Goal: Navigation & Orientation: Find specific page/section

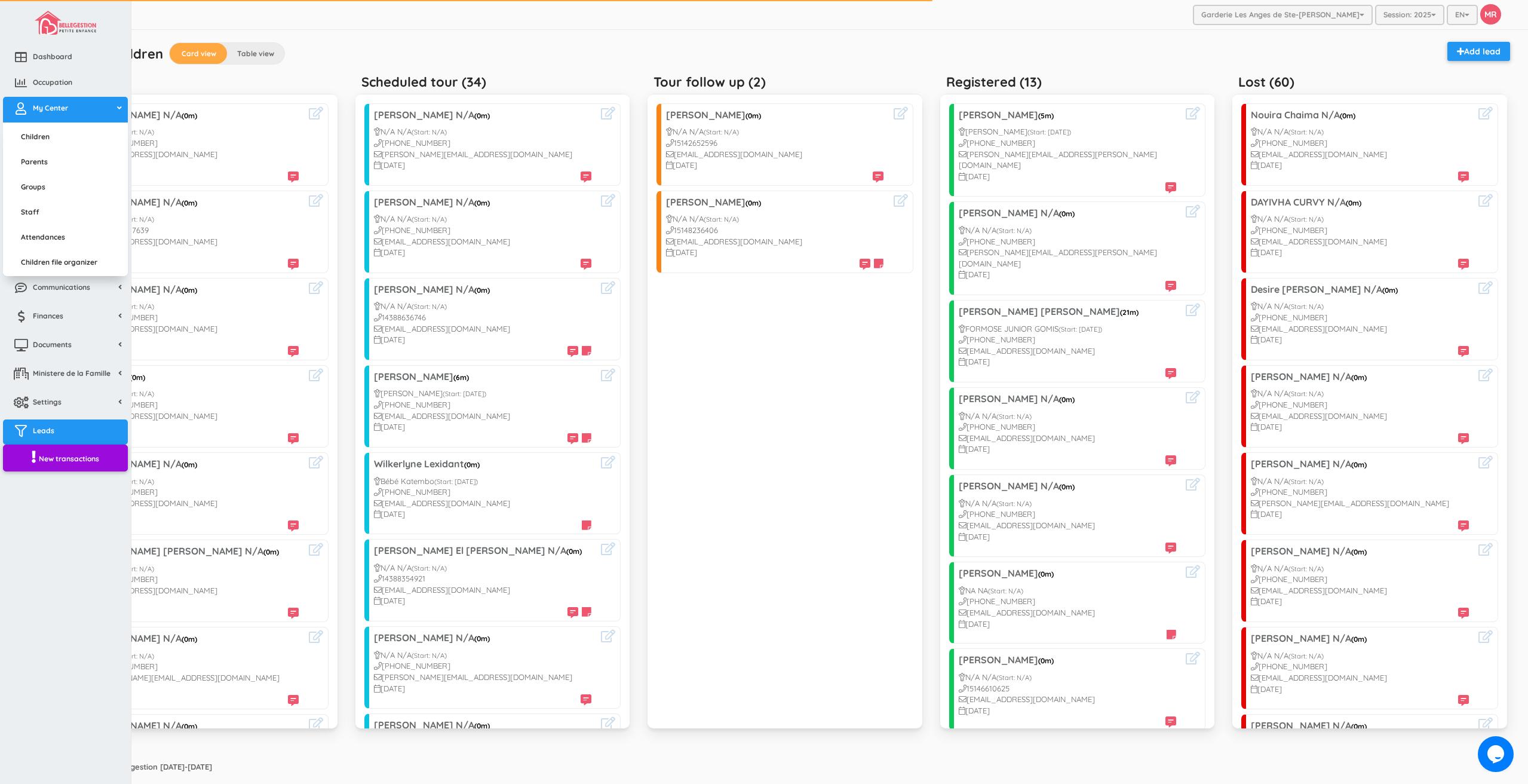
scroll to position [2112, 0]
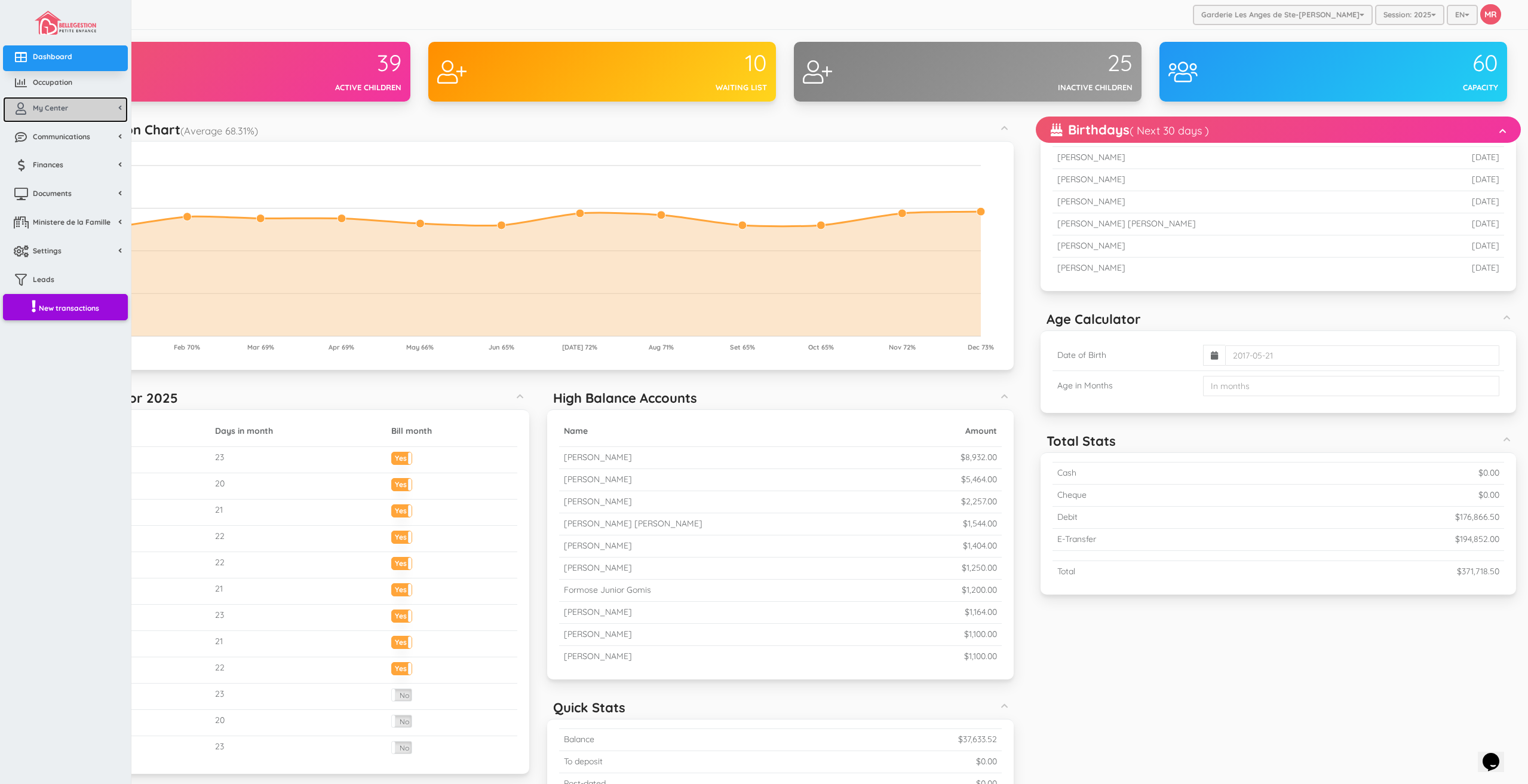
click at [65, 116] on link "My Center" at bounding box center [66, 109] width 125 height 26
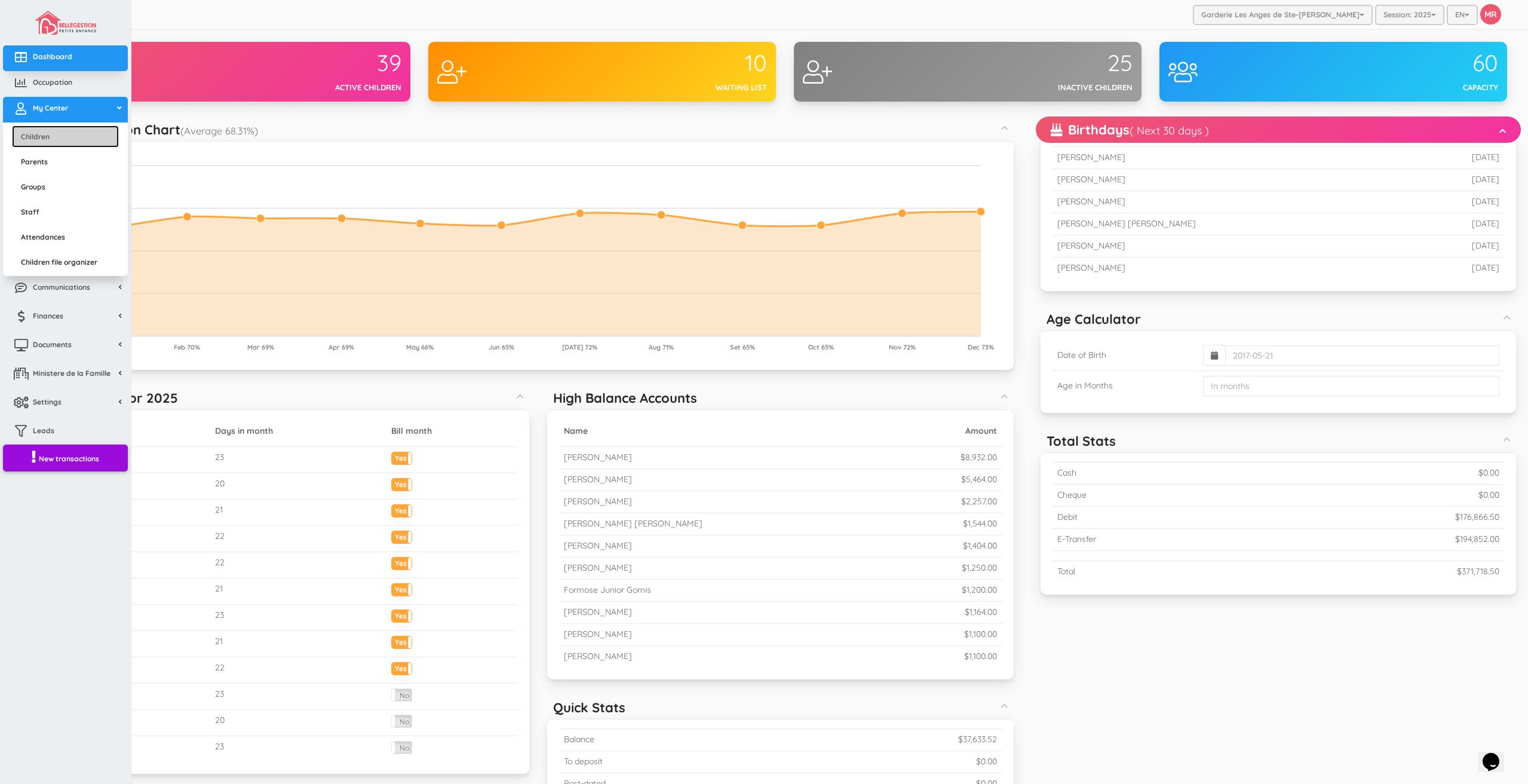
click at [78, 141] on link "Children" at bounding box center [65, 136] width 107 height 22
